Goal: Information Seeking & Learning: Learn about a topic

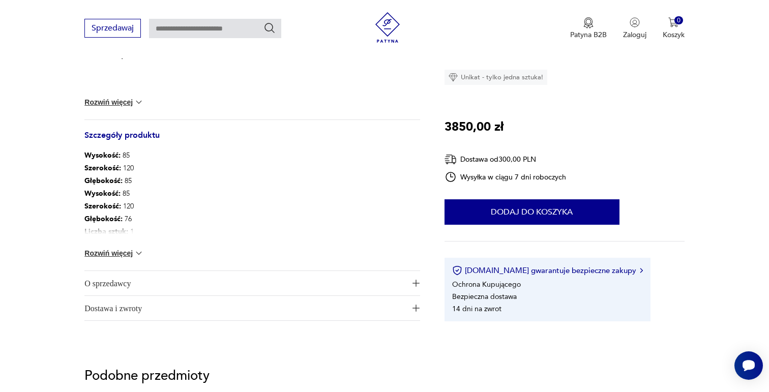
scroll to position [496, 0]
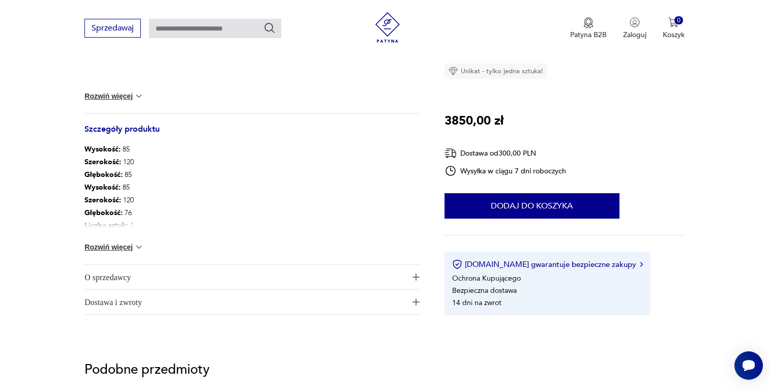
click at [120, 250] on button "Rozwiń więcej" at bounding box center [113, 247] width 59 height 10
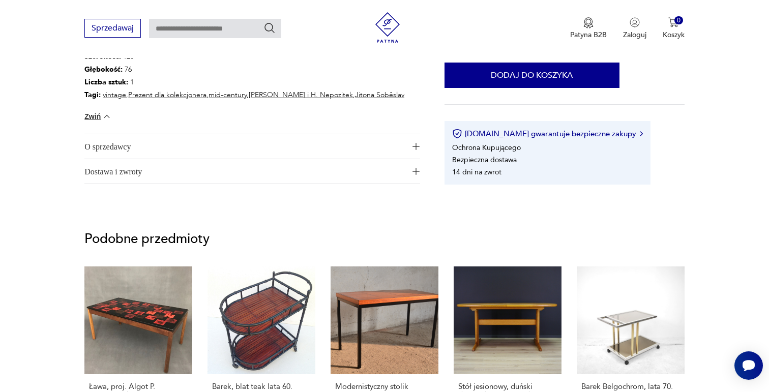
scroll to position [643, 0]
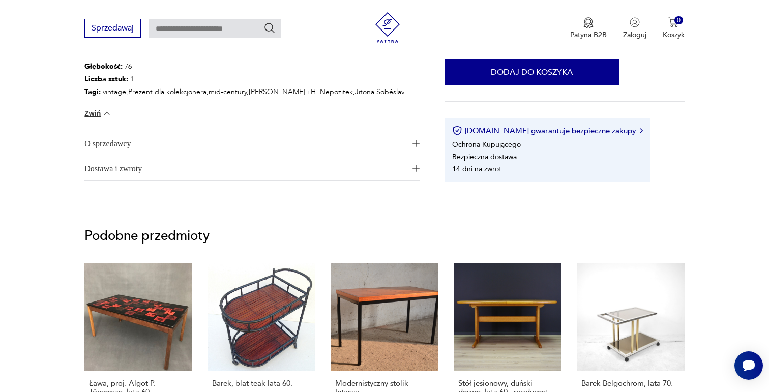
click at [155, 165] on span "Dostawa i zwroty" at bounding box center [244, 168] width 321 height 24
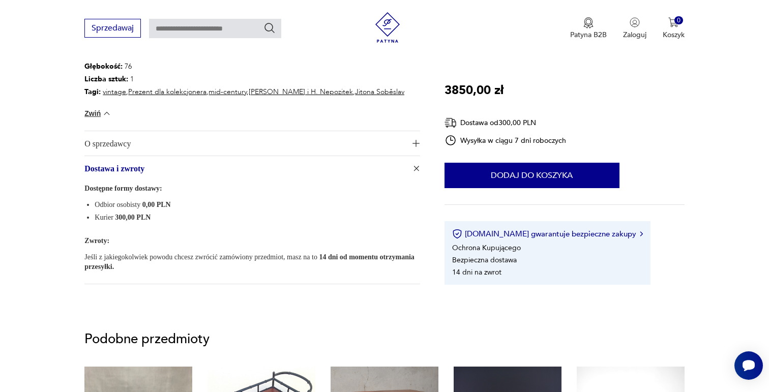
click at [155, 144] on span "O sprzedawcy" at bounding box center [244, 143] width 321 height 24
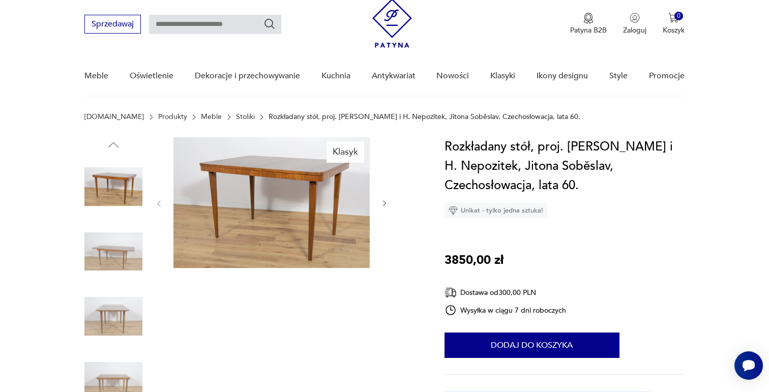
scroll to position [41, 0]
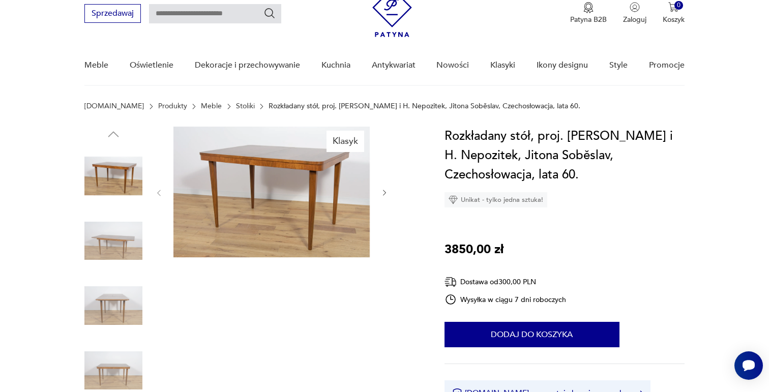
click at [123, 186] on img at bounding box center [113, 176] width 58 height 58
click at [385, 194] on icon "button" at bounding box center [384, 193] width 9 height 9
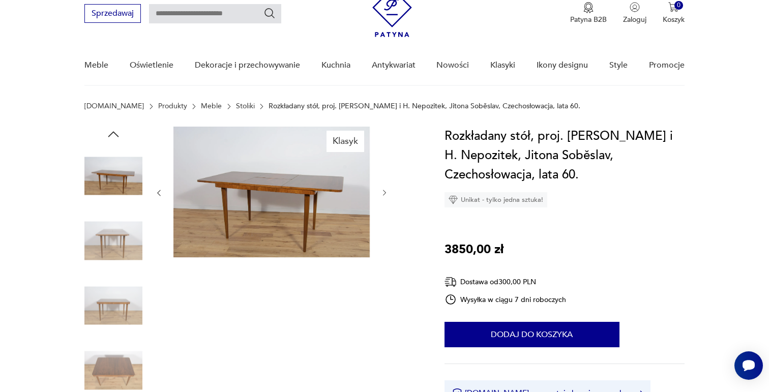
click at [385, 194] on icon "button" at bounding box center [384, 193] width 9 height 9
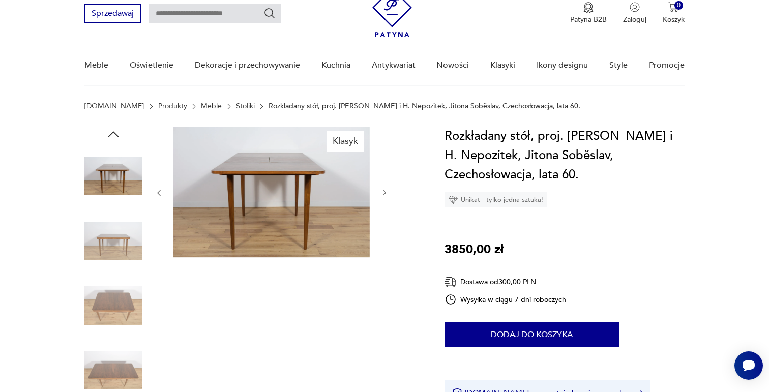
click at [385, 194] on icon "button" at bounding box center [384, 193] width 9 height 9
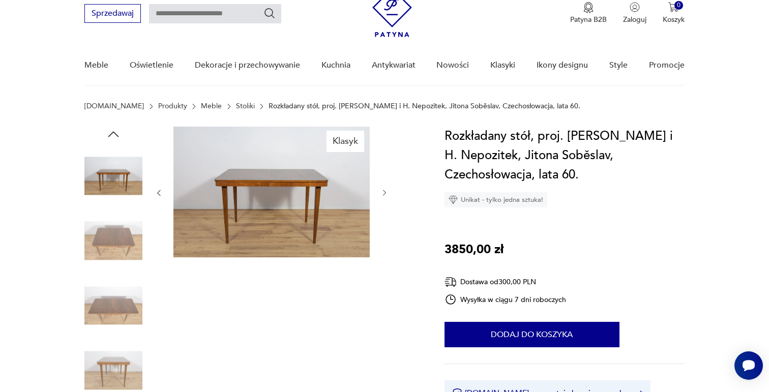
click at [385, 194] on icon "button" at bounding box center [384, 193] width 9 height 9
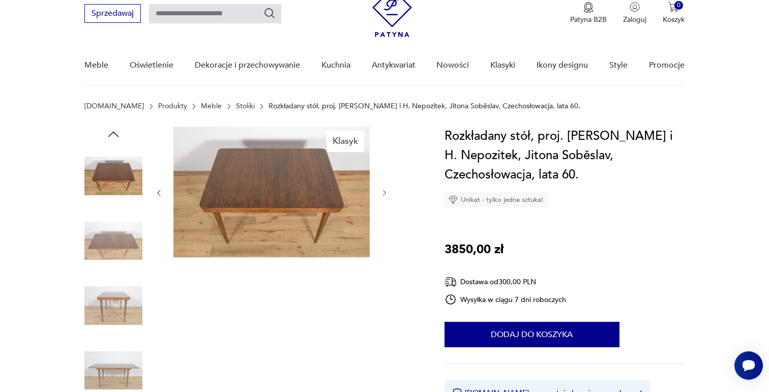
click at [385, 194] on icon "button" at bounding box center [384, 193] width 9 height 9
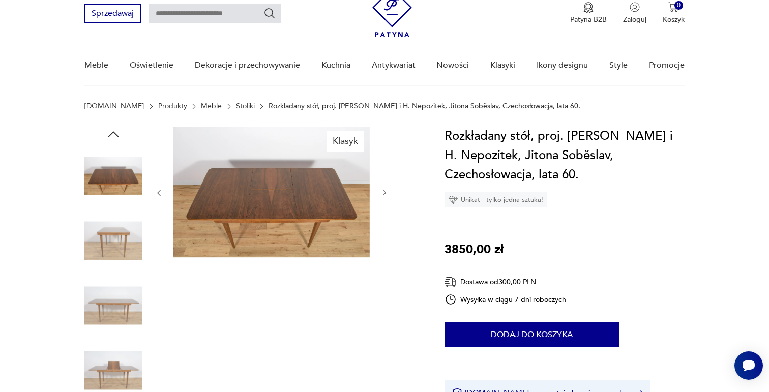
click at [385, 194] on icon "button" at bounding box center [384, 193] width 9 height 9
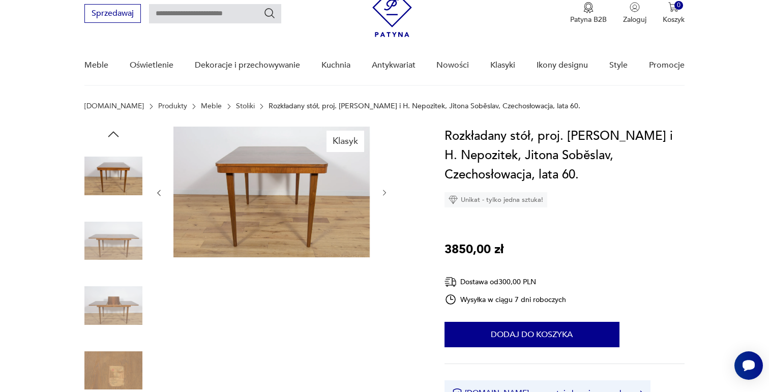
click at [385, 194] on icon "button" at bounding box center [384, 193] width 9 height 9
